Goal: Find specific page/section: Find specific page/section

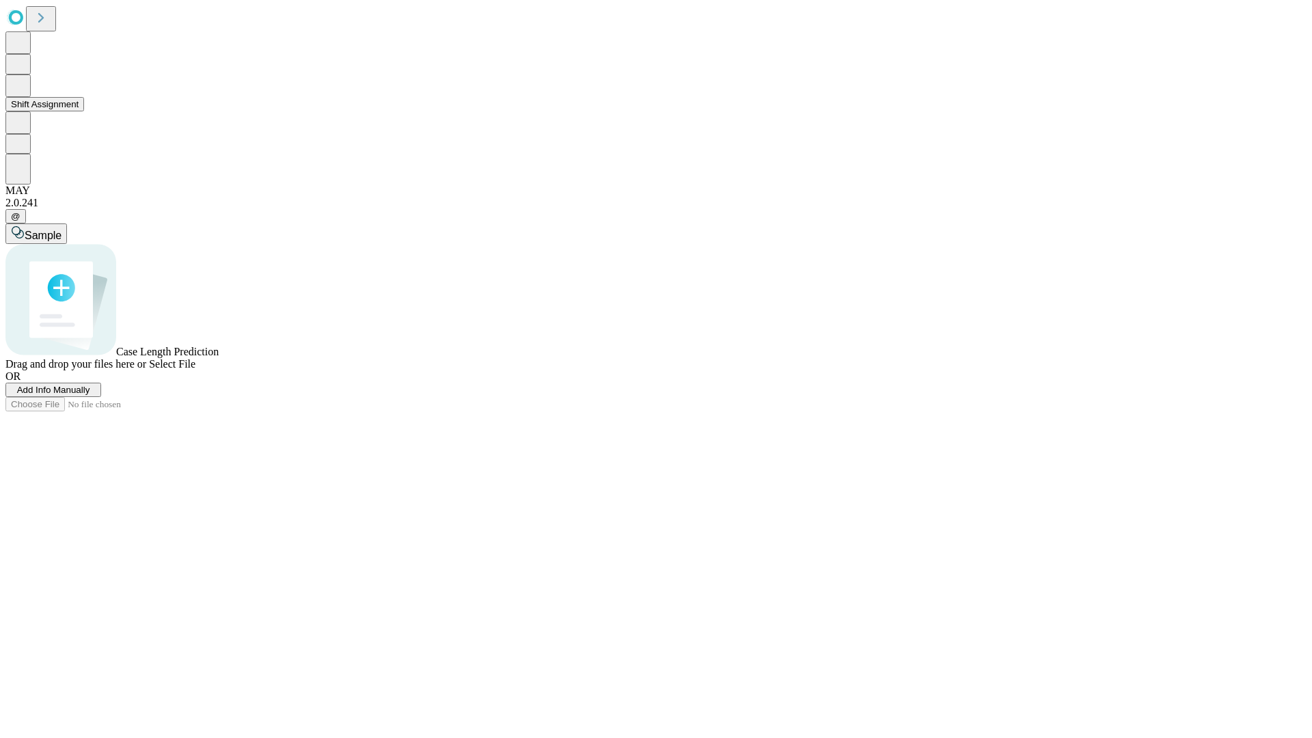
click at [84, 111] on button "Shift Assignment" at bounding box center [44, 104] width 79 height 14
